Goal: Task Accomplishment & Management: Manage account settings

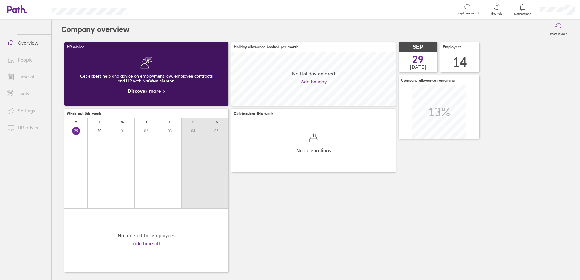
scroll to position [54, 164]
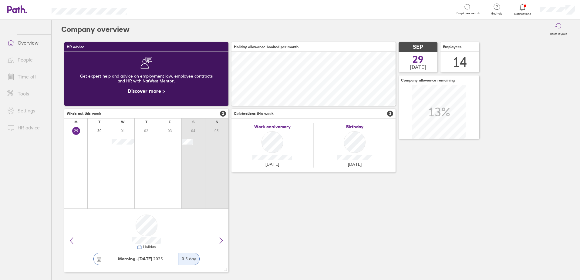
click at [524, 10] on icon at bounding box center [521, 7] width 7 height 7
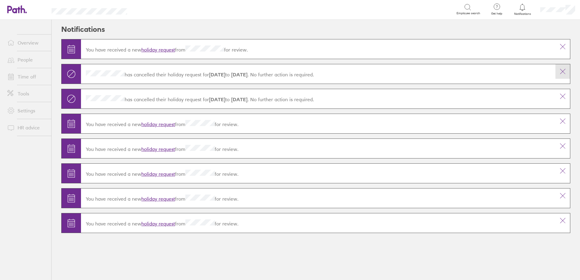
click at [558, 72] on button at bounding box center [562, 71] width 15 height 15
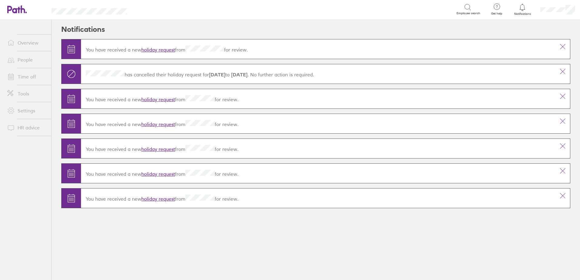
click at [558, 72] on button at bounding box center [562, 71] width 15 height 15
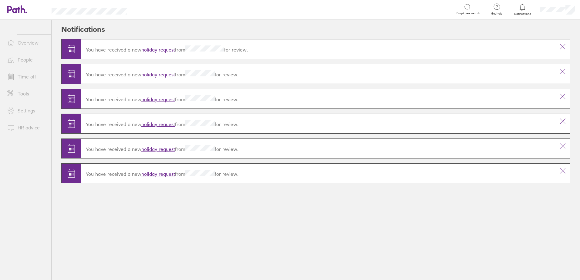
click at [159, 47] on link "holiday request" at bounding box center [158, 50] width 34 height 6
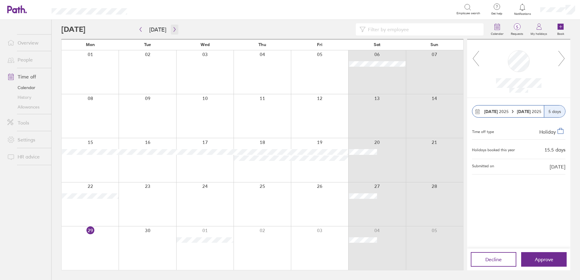
click at [175, 30] on icon "button" at bounding box center [174, 29] width 5 height 5
click at [548, 262] on span "Approve" at bounding box center [543, 259] width 18 height 5
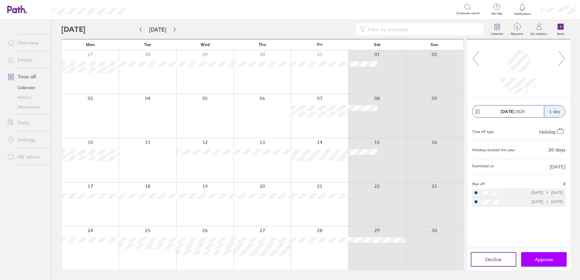
click at [549, 258] on span "Approve" at bounding box center [543, 259] width 18 height 5
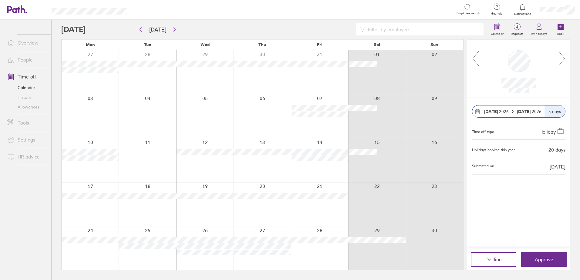
click at [523, 8] on icon at bounding box center [521, 7] width 7 height 7
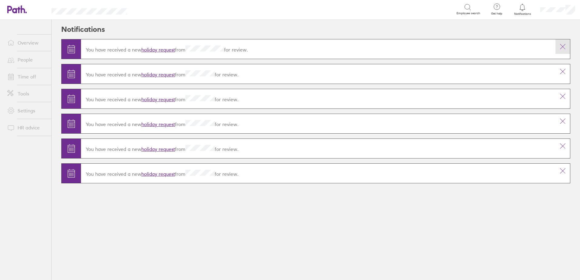
click at [563, 47] on icon at bounding box center [562, 46] width 7 height 7
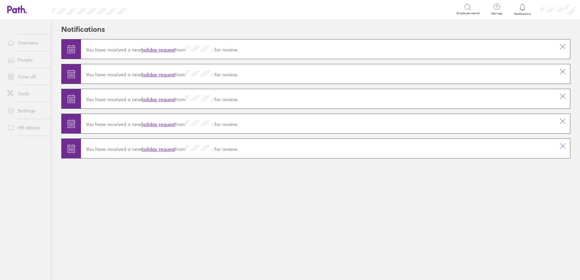
click at [157, 52] on link "holiday request" at bounding box center [158, 50] width 34 height 6
